Goal: Task Accomplishment & Management: Manage account settings

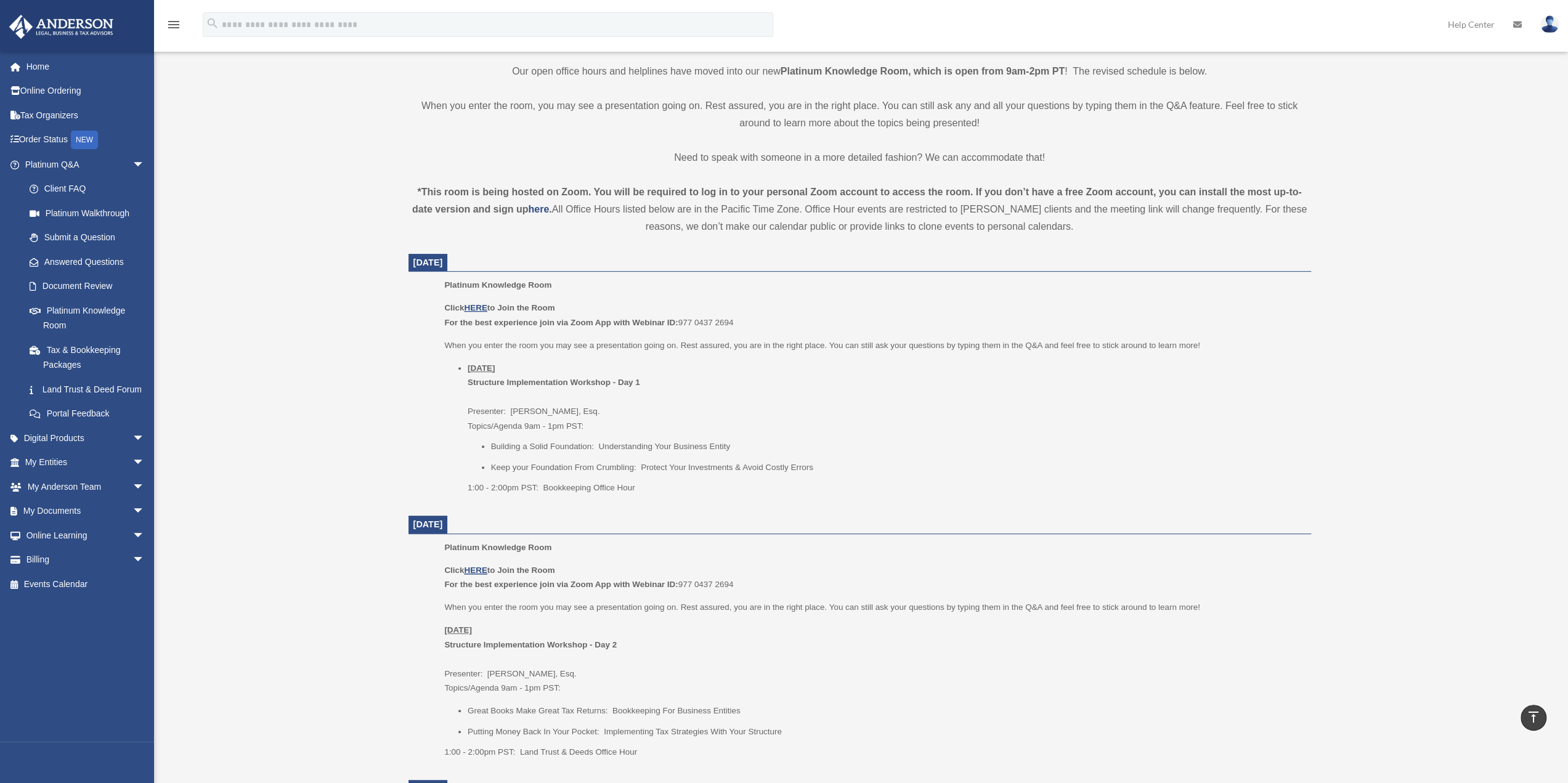
scroll to position [348, 0]
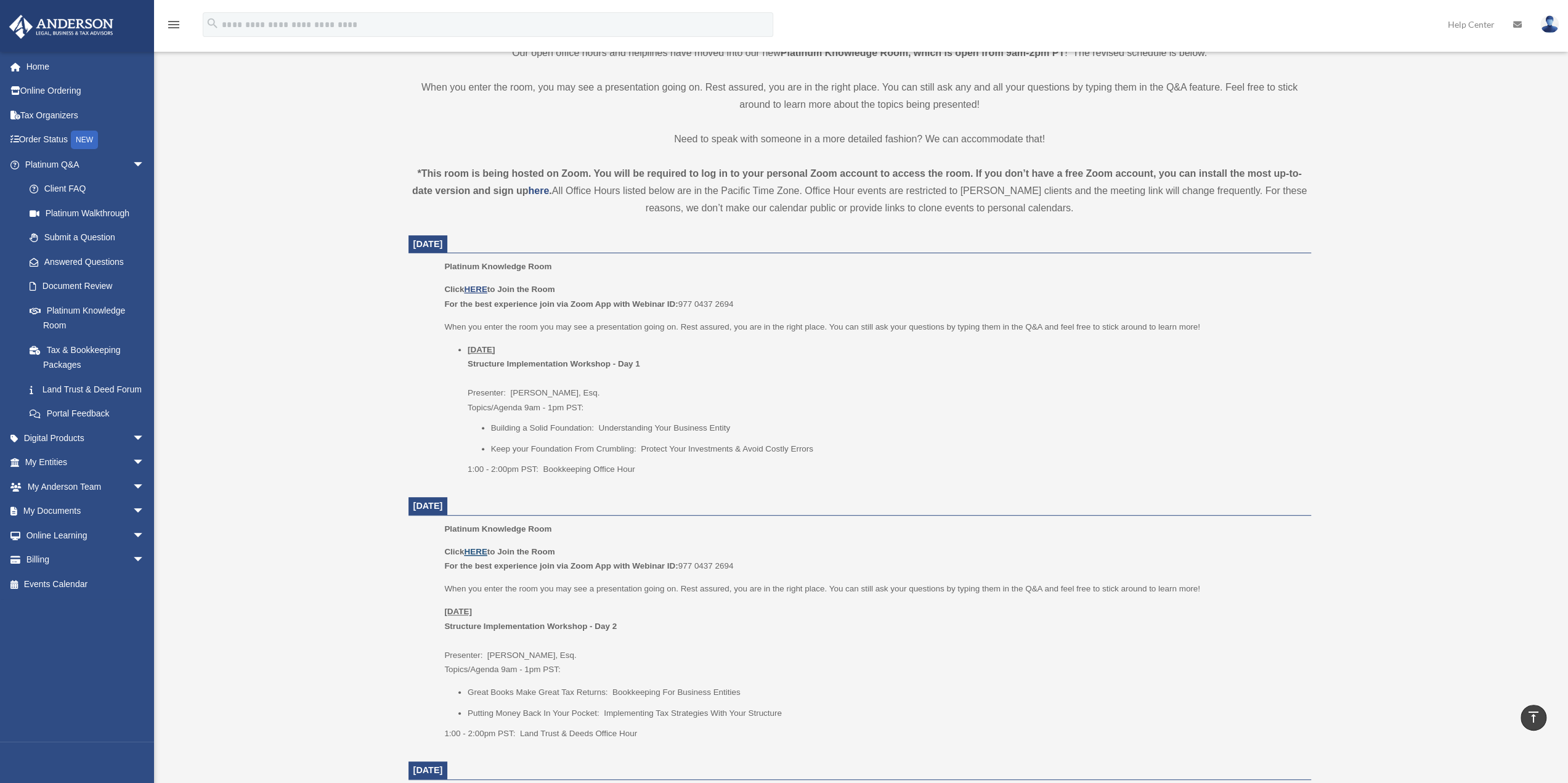
click at [481, 551] on u "HERE" at bounding box center [474, 552] width 23 height 9
click at [133, 475] on span "arrow_drop_down" at bounding box center [145, 463] width 25 height 25
click at [80, 597] on link "My Blueprint" at bounding box center [90, 584] width 146 height 25
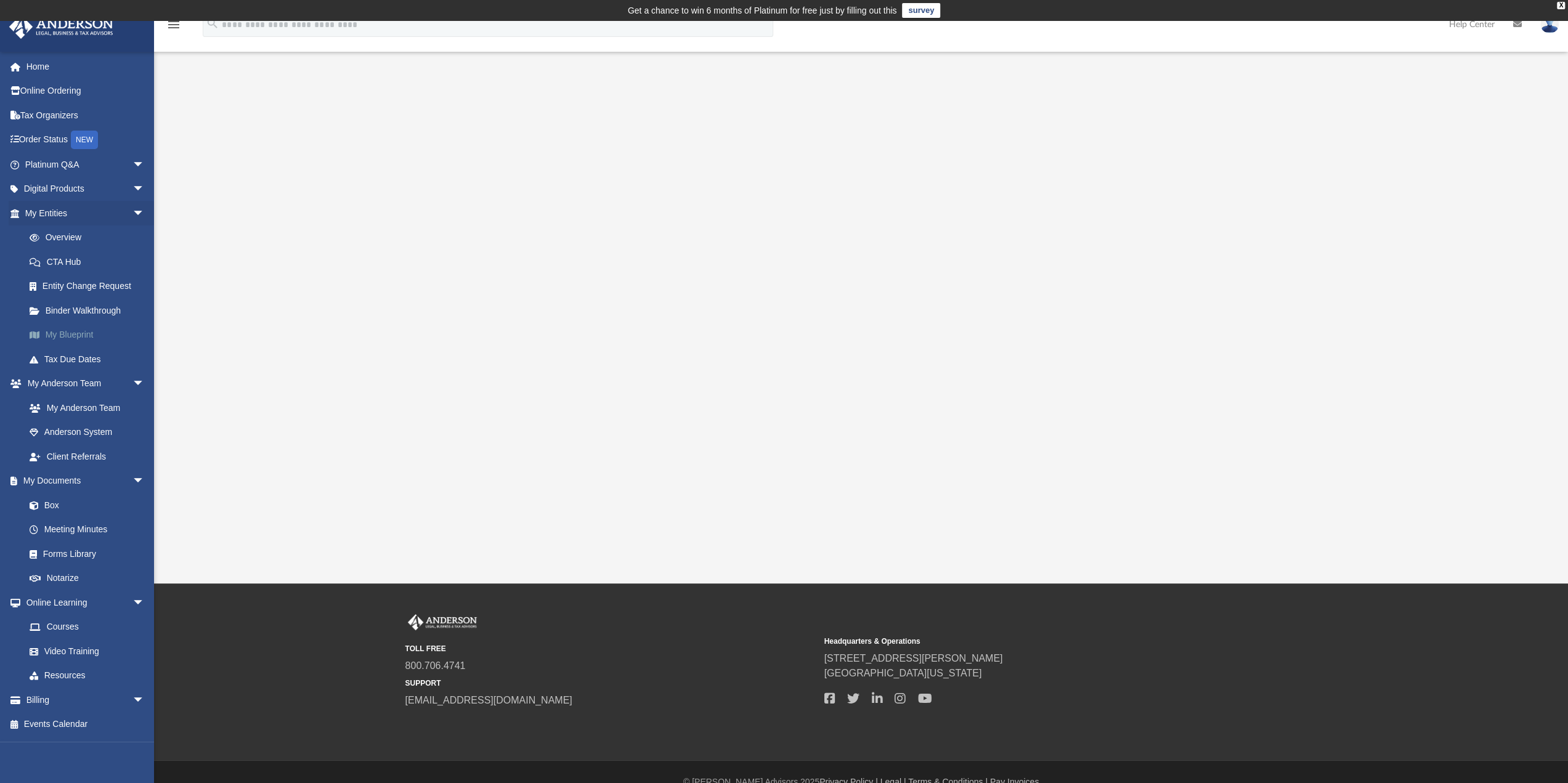
click at [68, 338] on link "My Blueprint" at bounding box center [90, 335] width 146 height 25
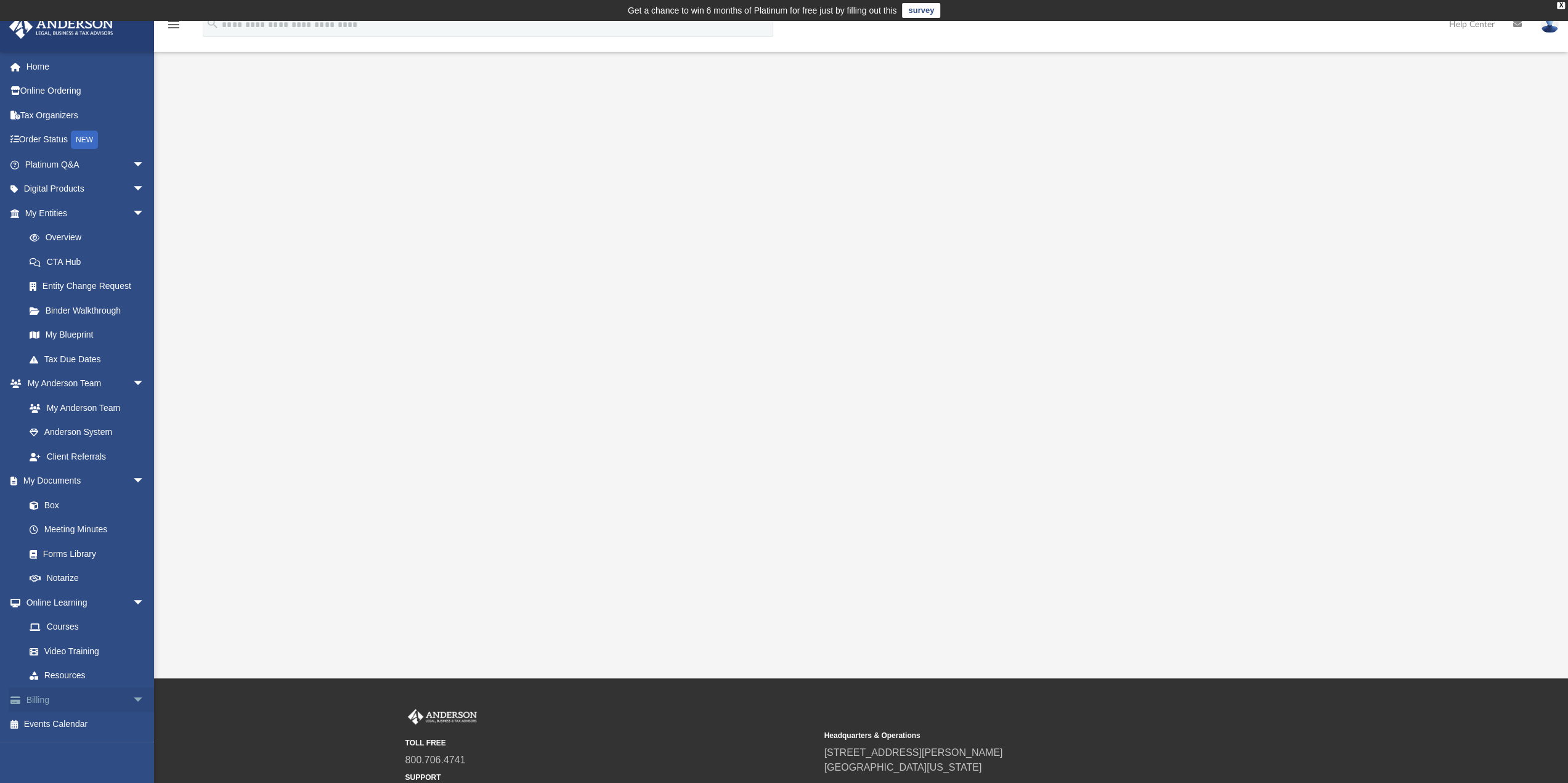
click at [116, 696] on link "Billing arrow_drop_down" at bounding box center [85, 700] width 155 height 25
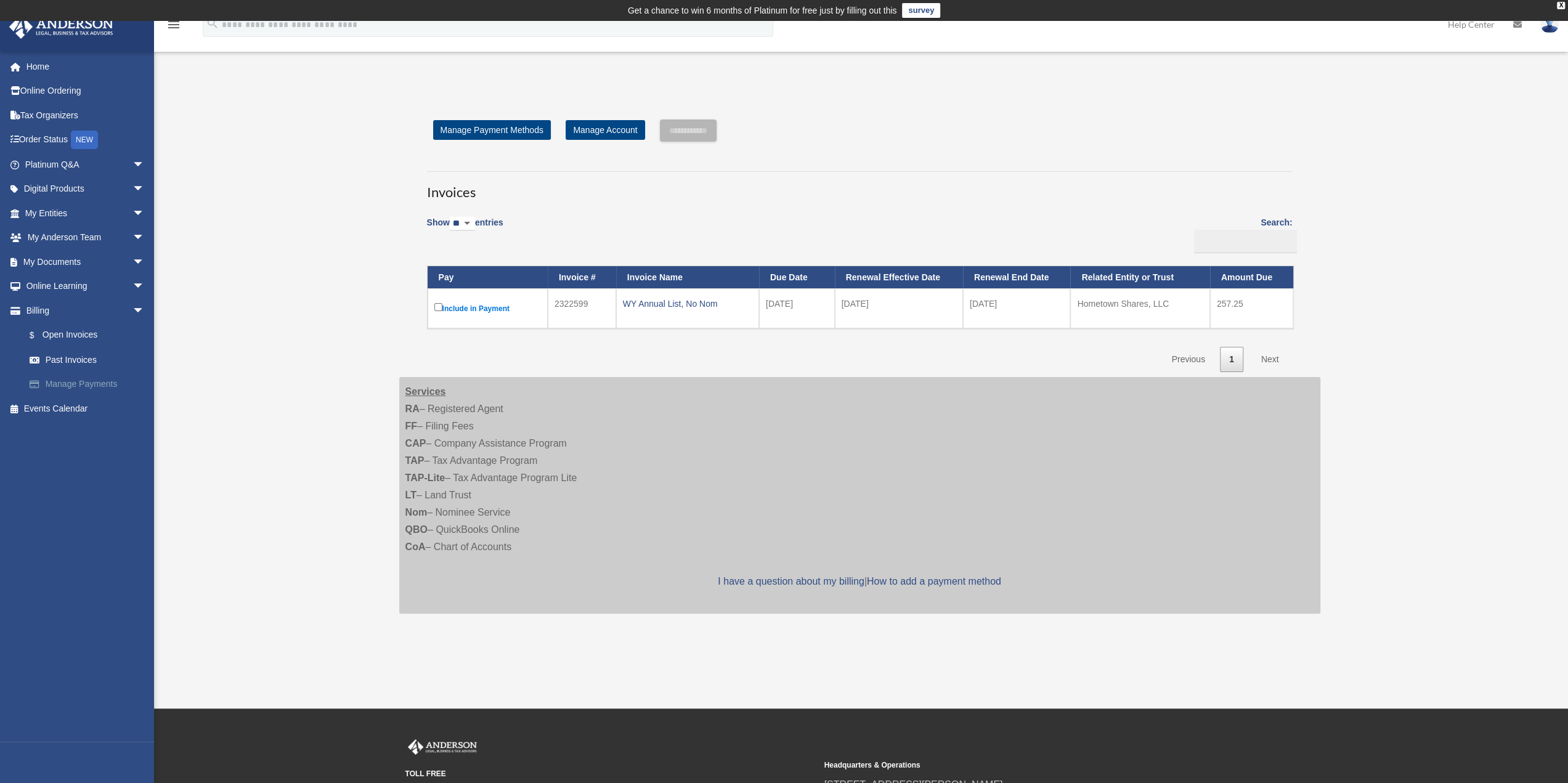
click at [68, 383] on link "Manage Payments" at bounding box center [90, 384] width 146 height 25
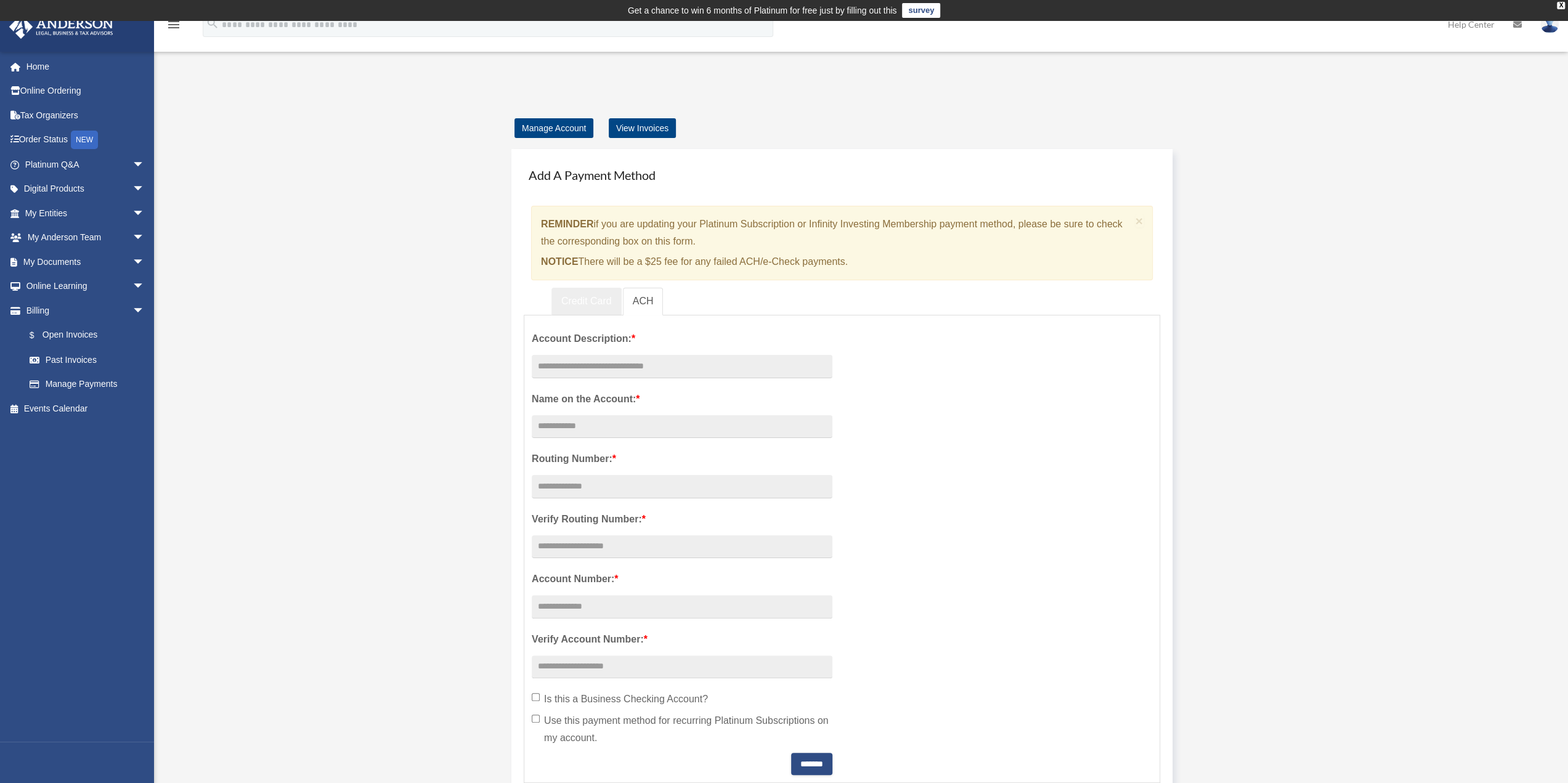
click at [588, 299] on link "Credit Card" at bounding box center [586, 301] width 70 height 28
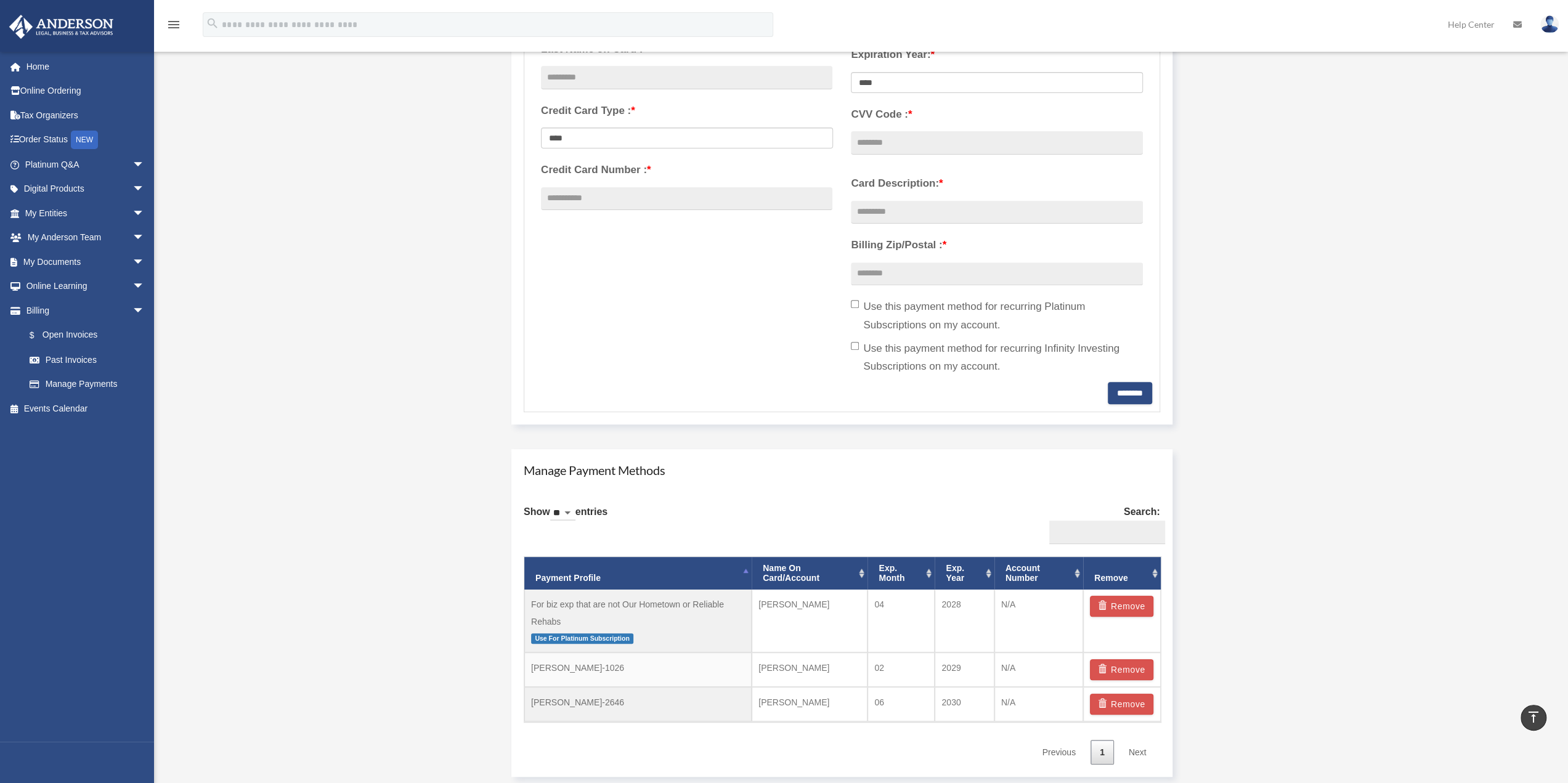
scroll to position [436, 0]
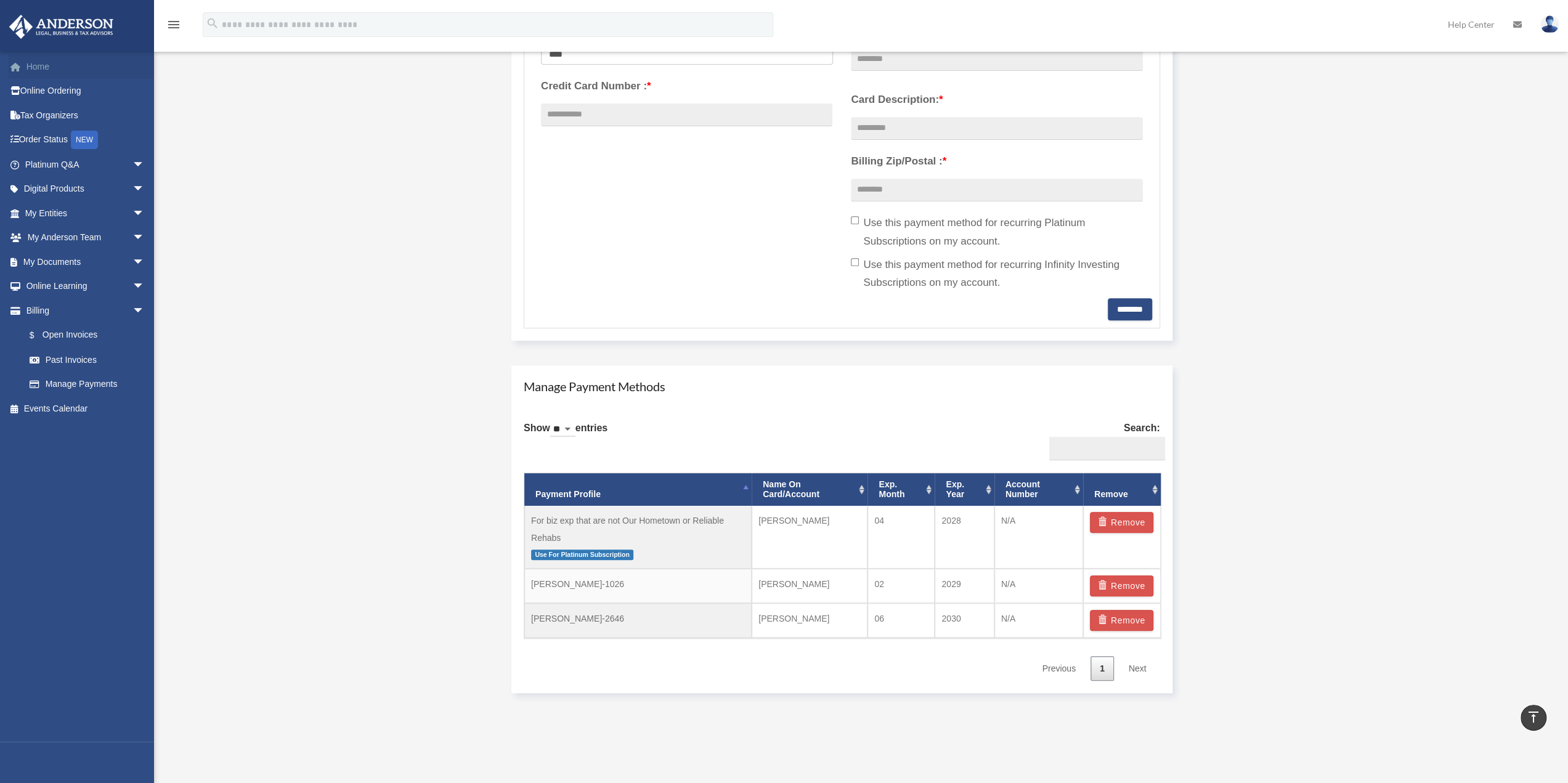
click at [31, 69] on link "Home" at bounding box center [85, 67] width 155 height 25
